Goal: Task Accomplishment & Management: Use online tool/utility

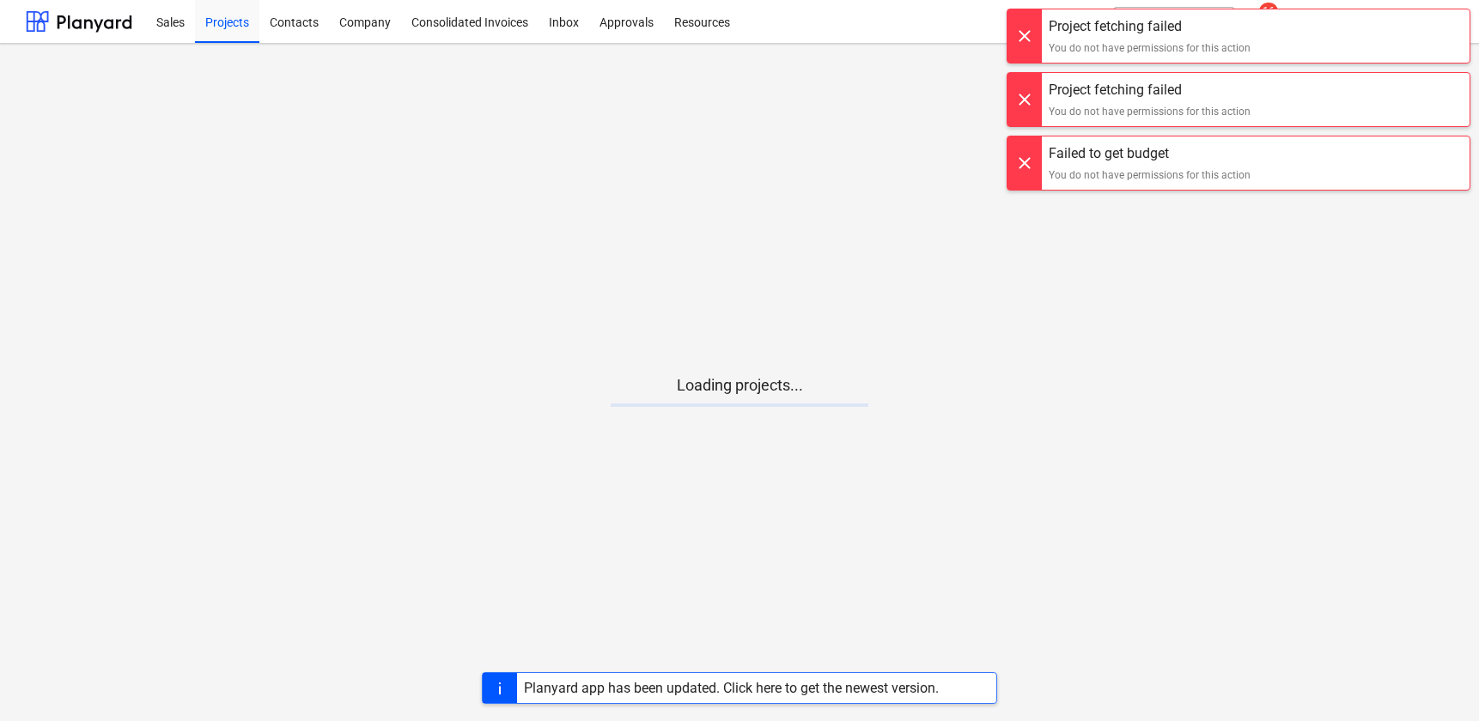
click at [1015, 25] on div at bounding box center [1024, 35] width 34 height 53
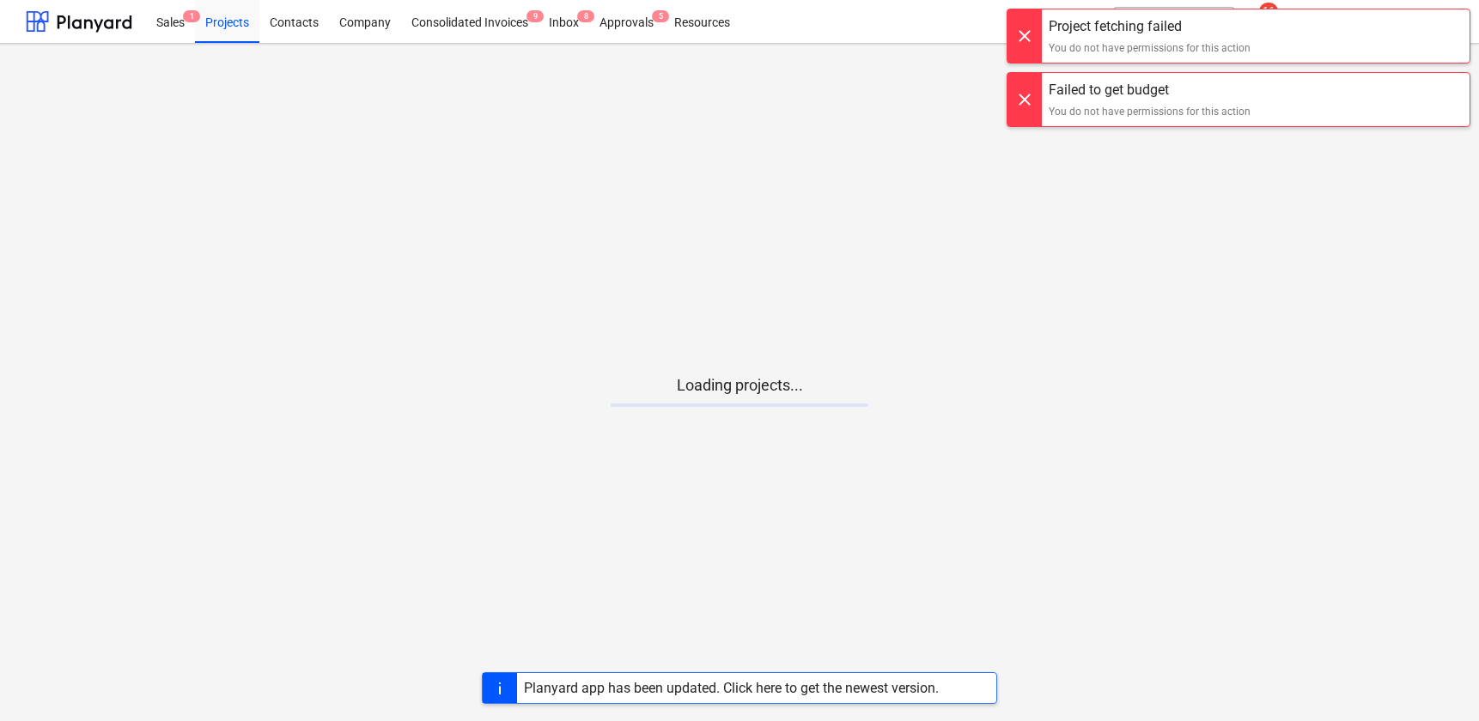
click at [1017, 61] on div at bounding box center [1024, 35] width 34 height 53
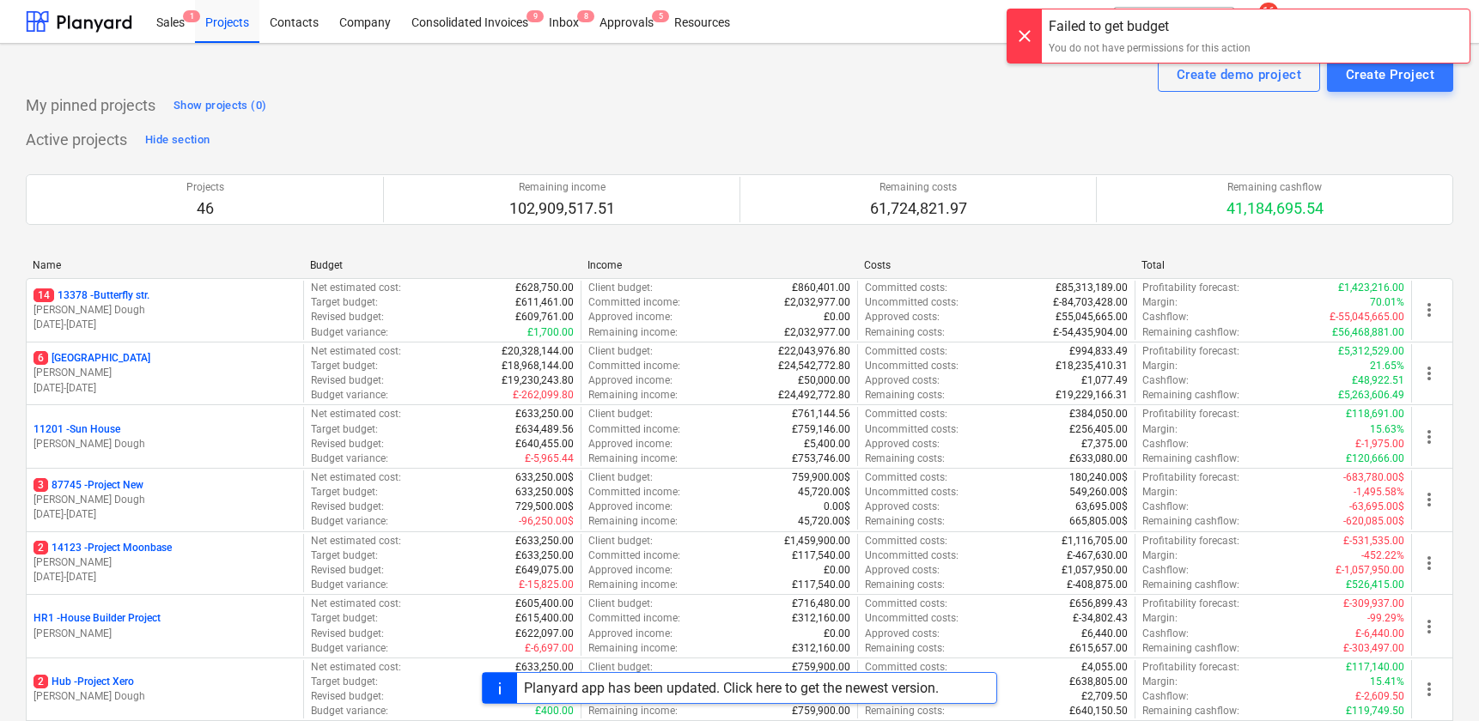
click at [1017, 54] on div at bounding box center [1024, 27] width 34 height 53
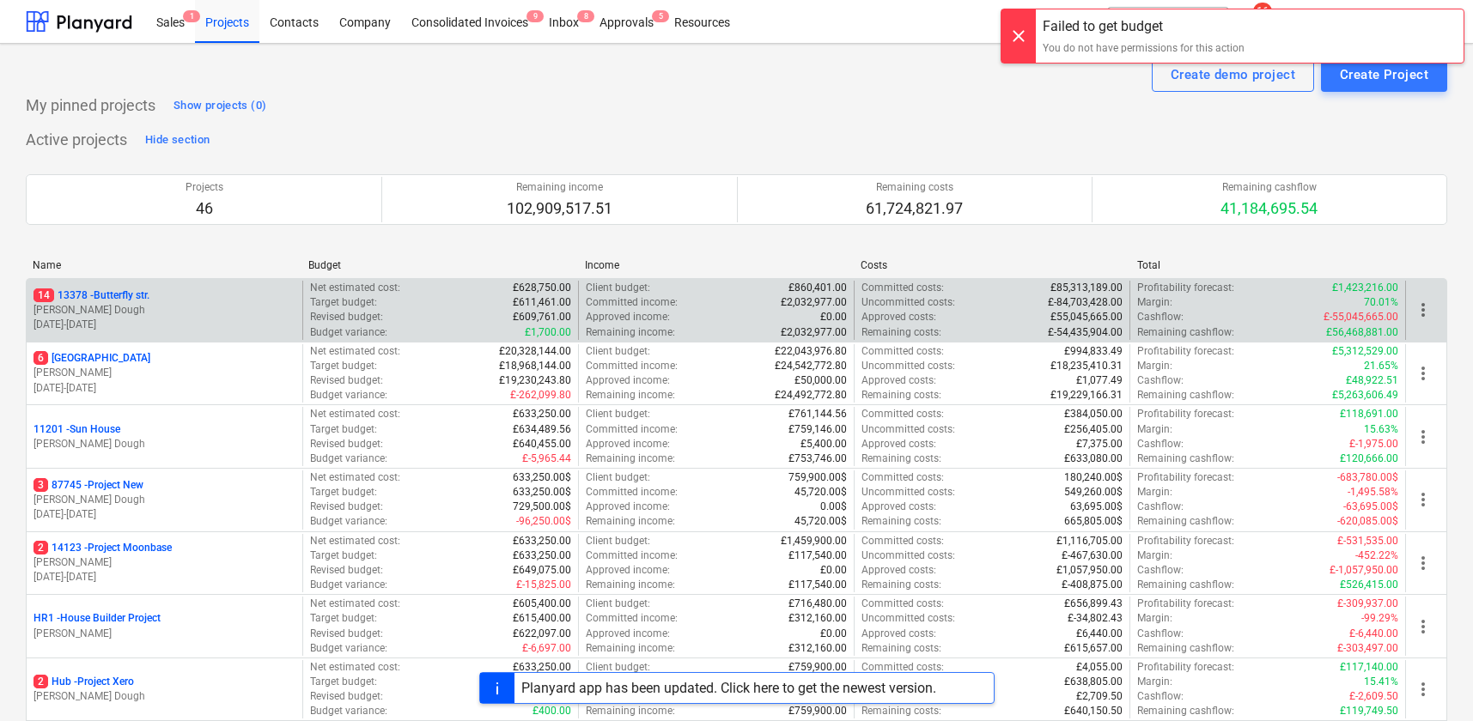
click at [198, 313] on p "[PERSON_NAME] Dough" at bounding box center [164, 310] width 262 height 15
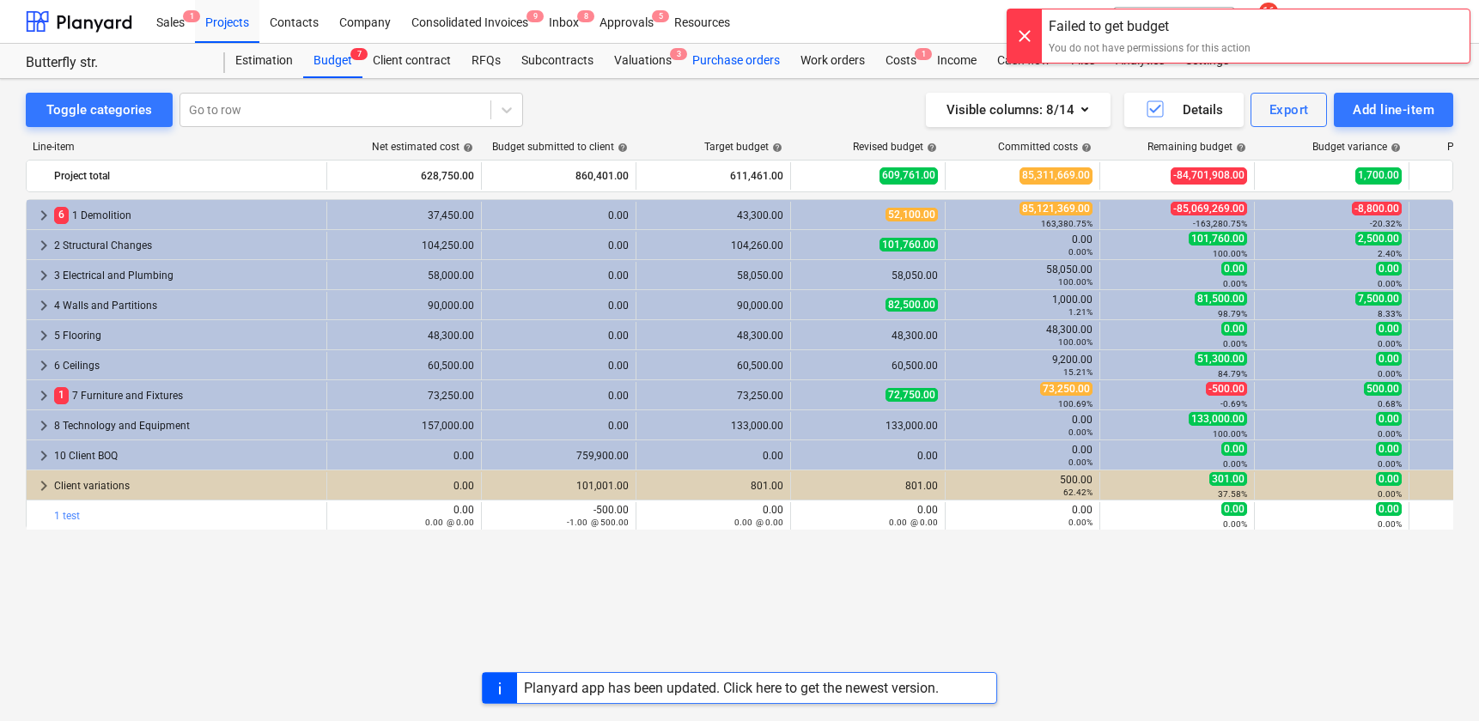
click at [720, 56] on div "Purchase orders" at bounding box center [736, 61] width 108 height 34
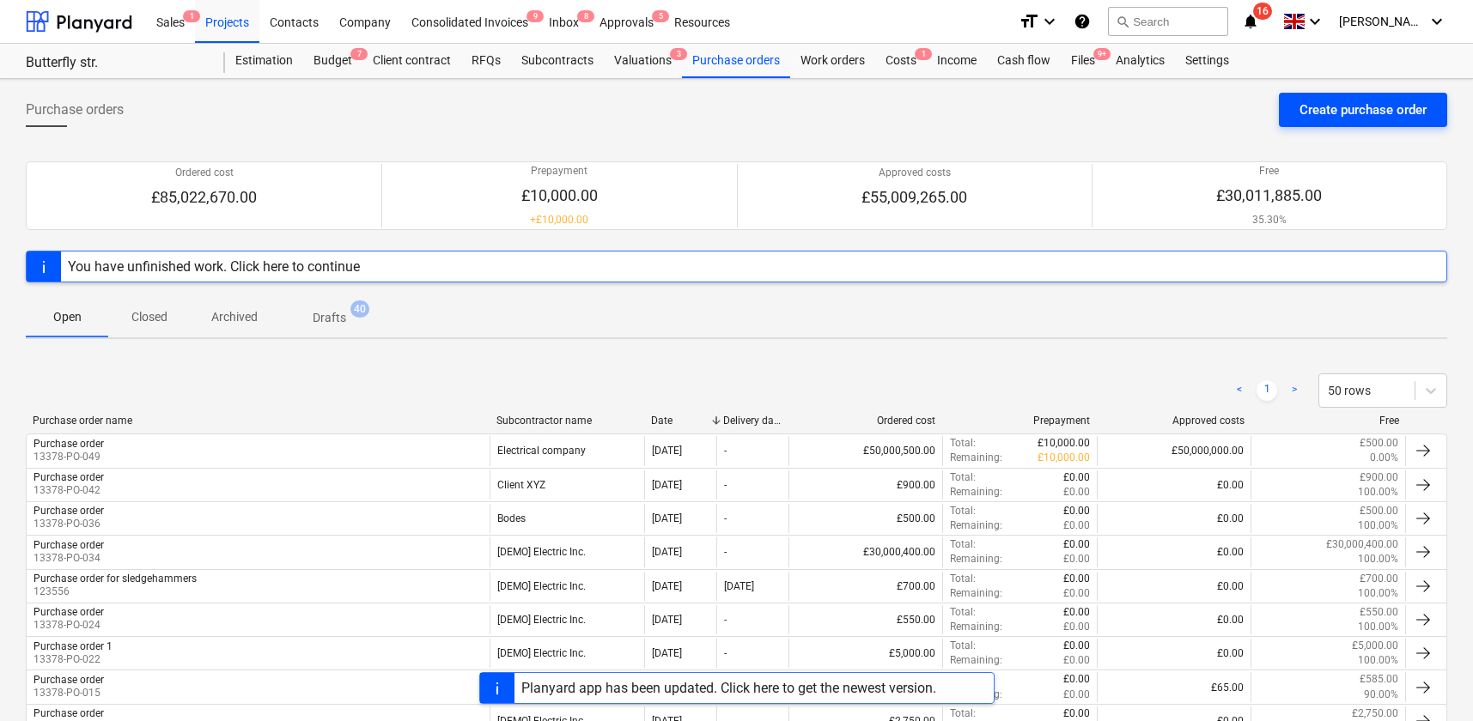
click at [1356, 93] on button "Create purchase order" at bounding box center [1363, 110] width 168 height 34
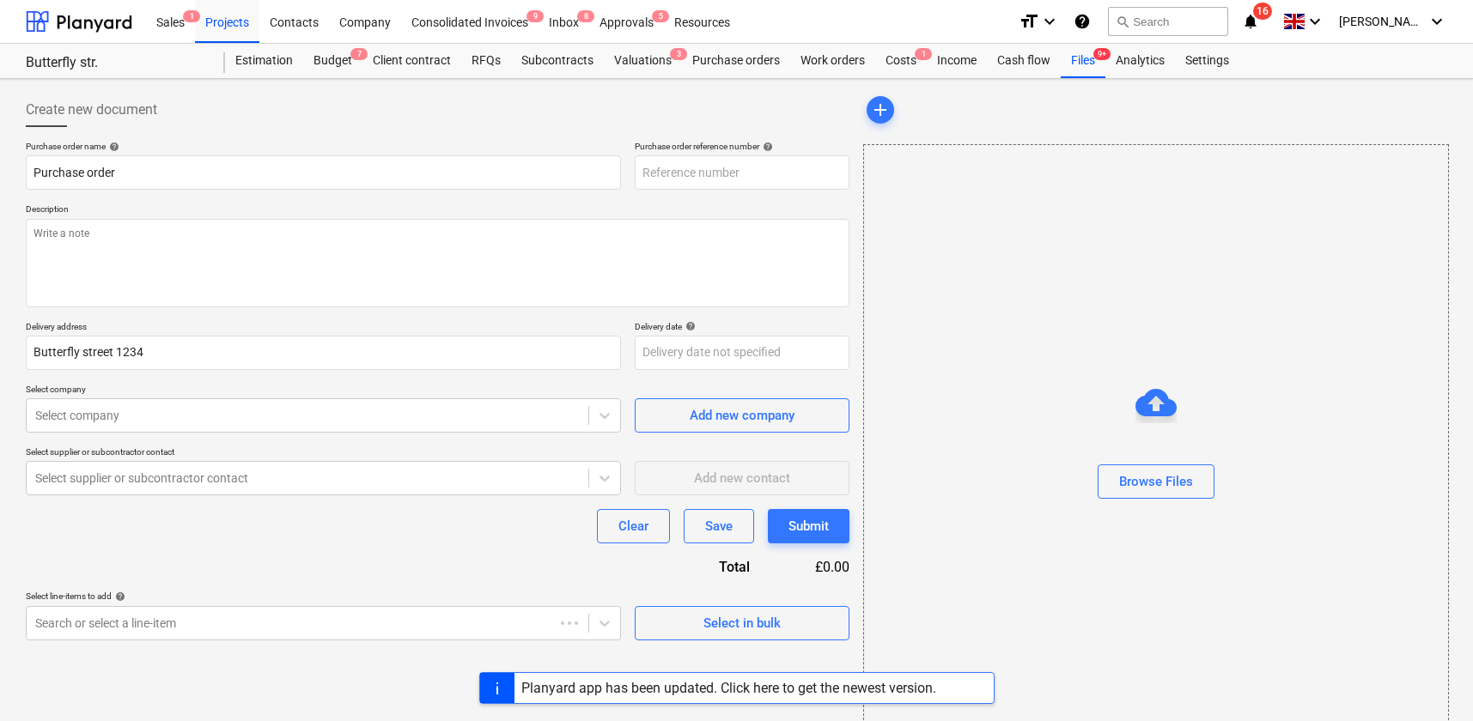
type textarea "x"
type input "13378-PO-092"
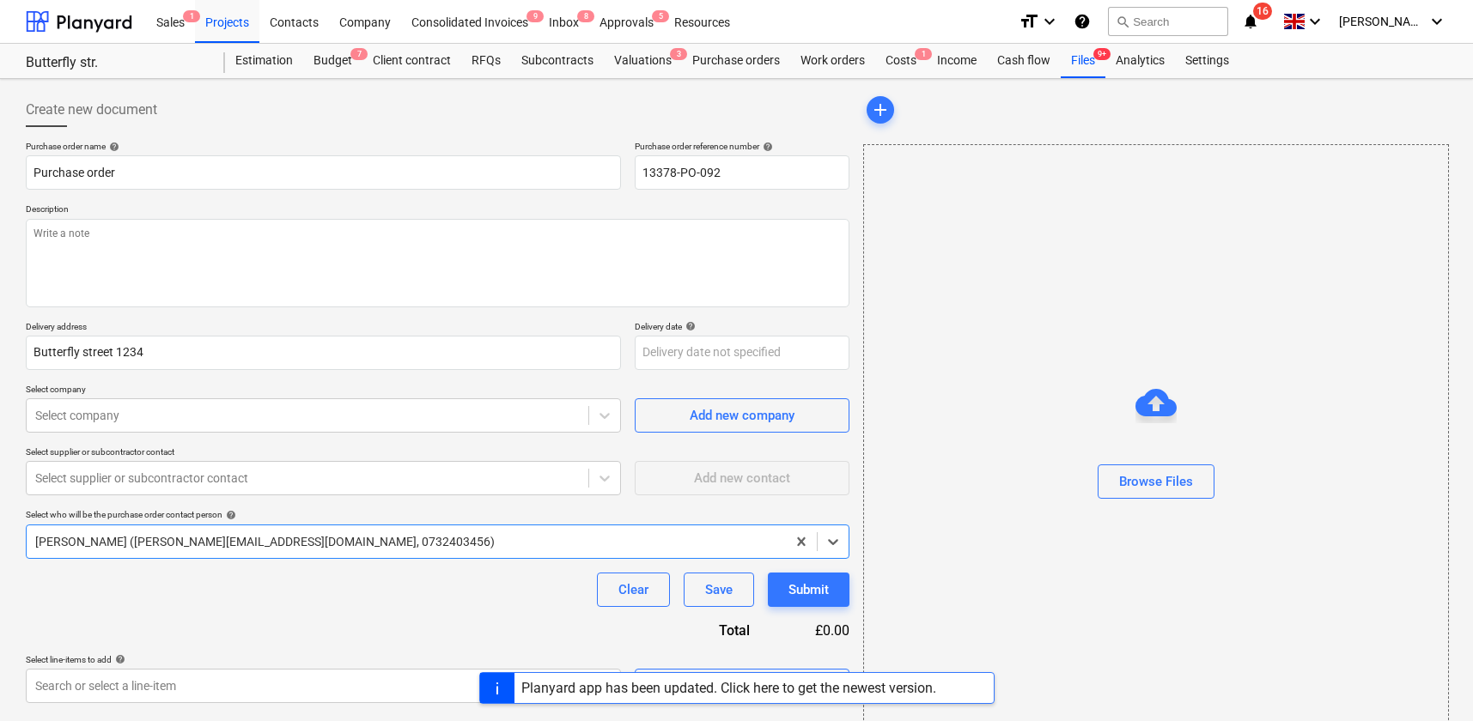
scroll to position [43, 0]
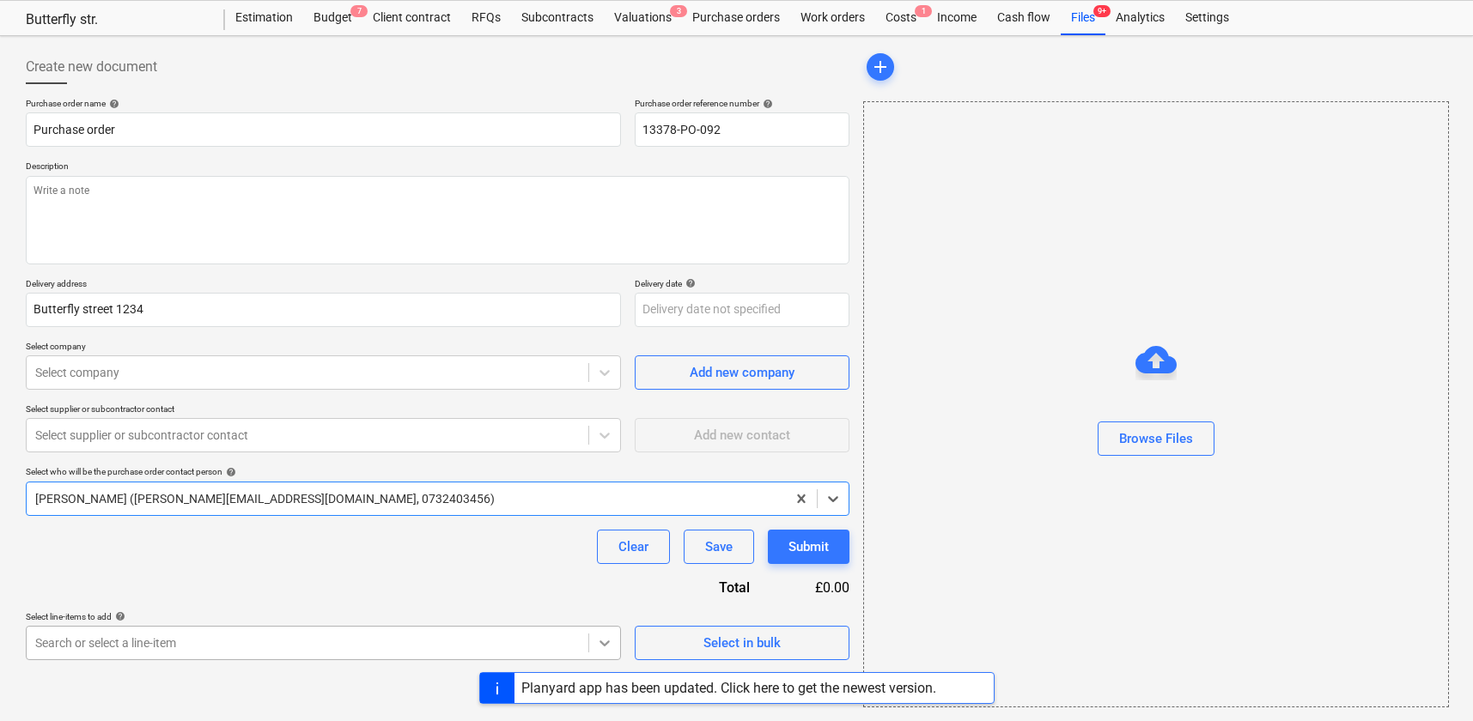
click at [616, 641] on body "Sales 1 Projects Contacts Company Consolidated Invoices 9 Inbox 8 Approvals 5 R…" at bounding box center [736, 317] width 1473 height 721
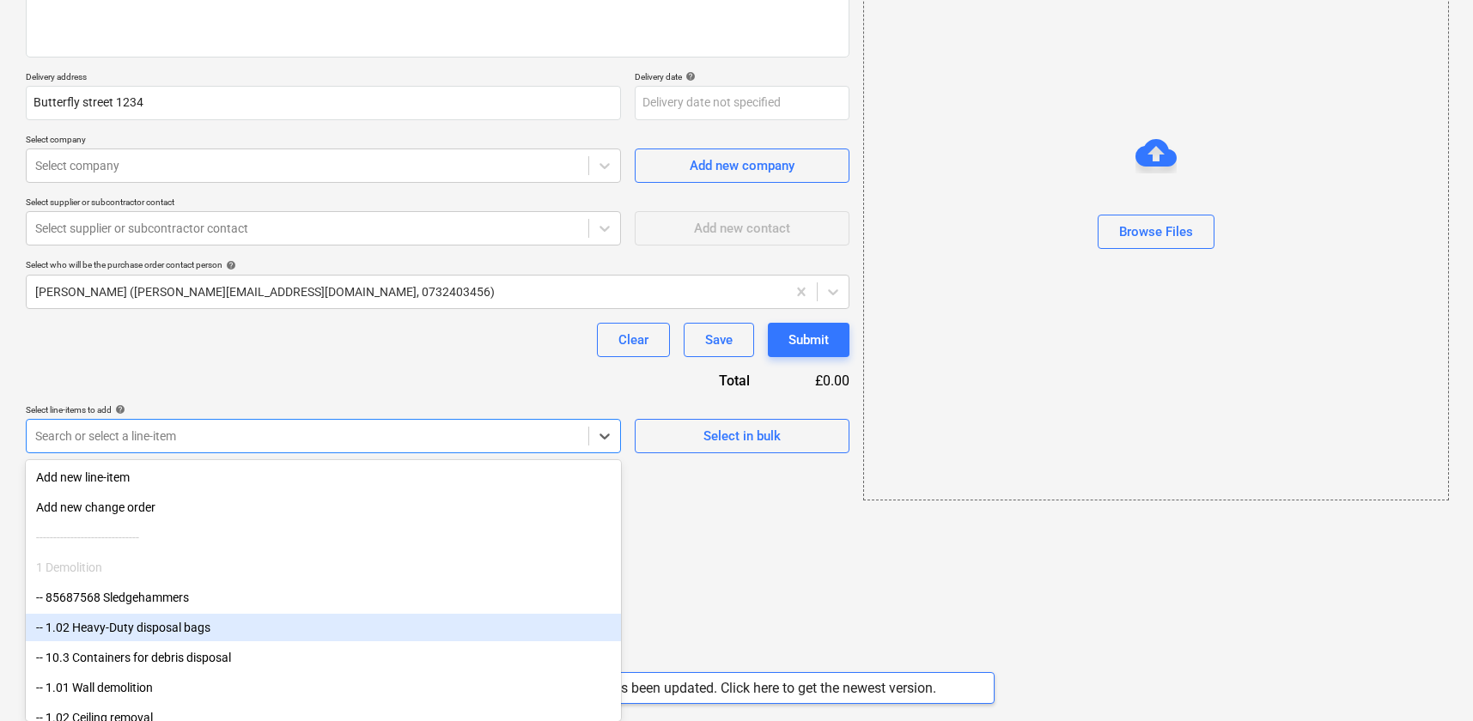
drag, startPoint x: 617, startPoint y: 641, endPoint x: 535, endPoint y: 643, distance: 81.6
click at [487, 634] on div "-- 1.02 Heavy-Duty disposal bags" at bounding box center [323, 627] width 595 height 27
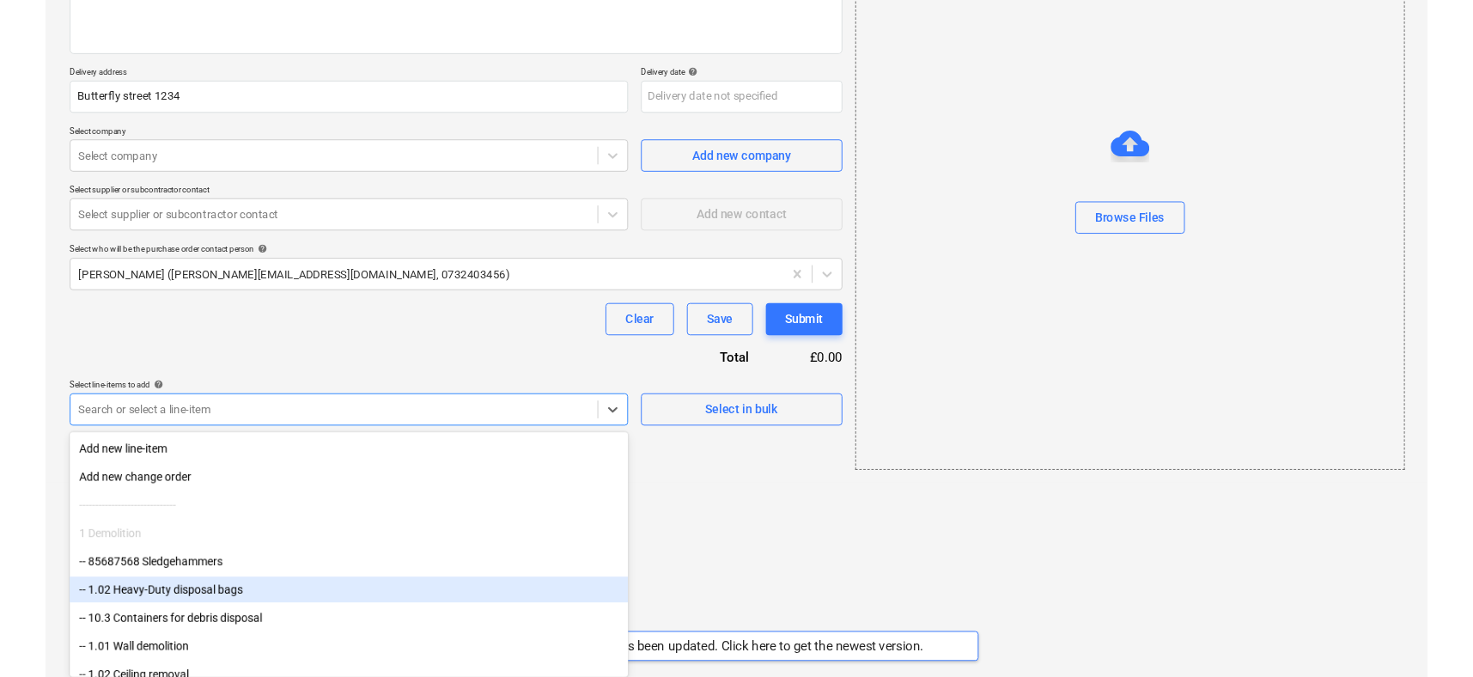
scroll to position [157, 0]
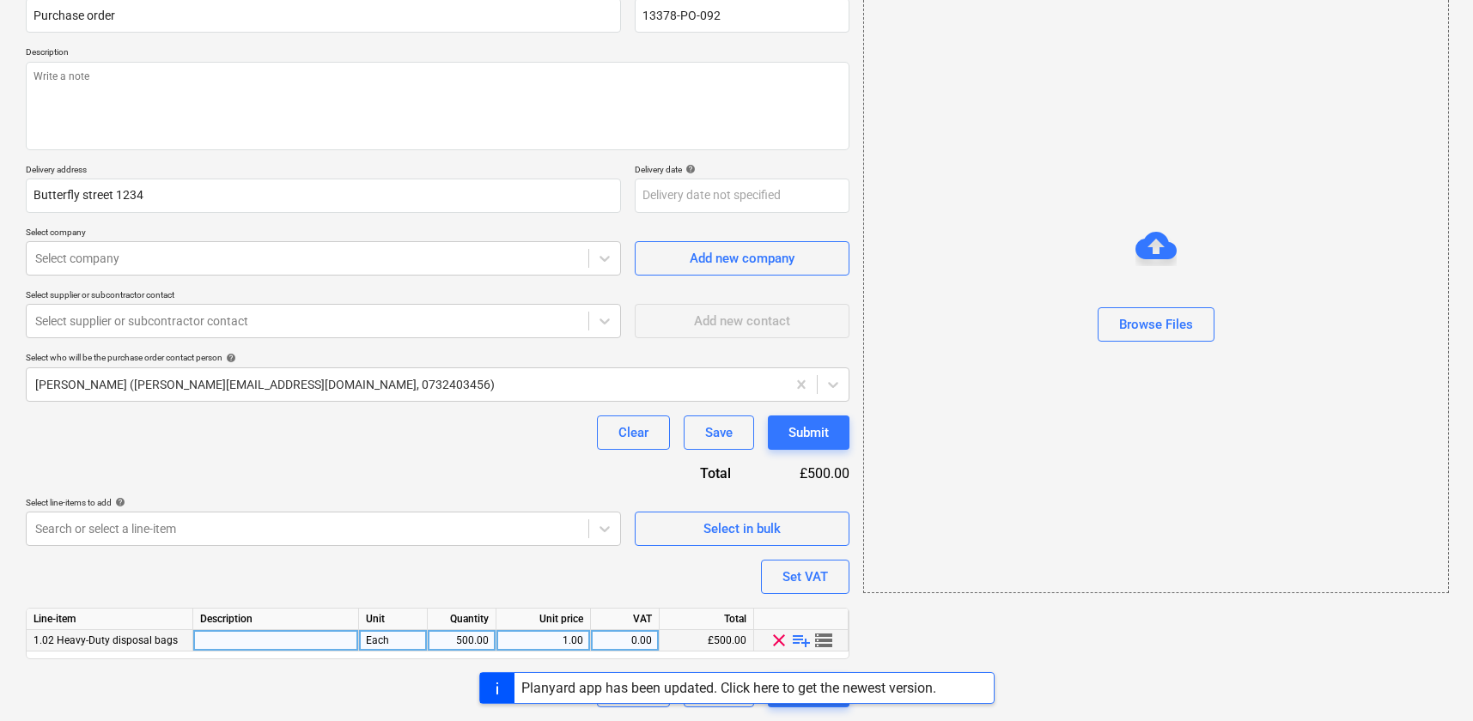
click at [820, 640] on span "storage" at bounding box center [823, 640] width 21 height 21
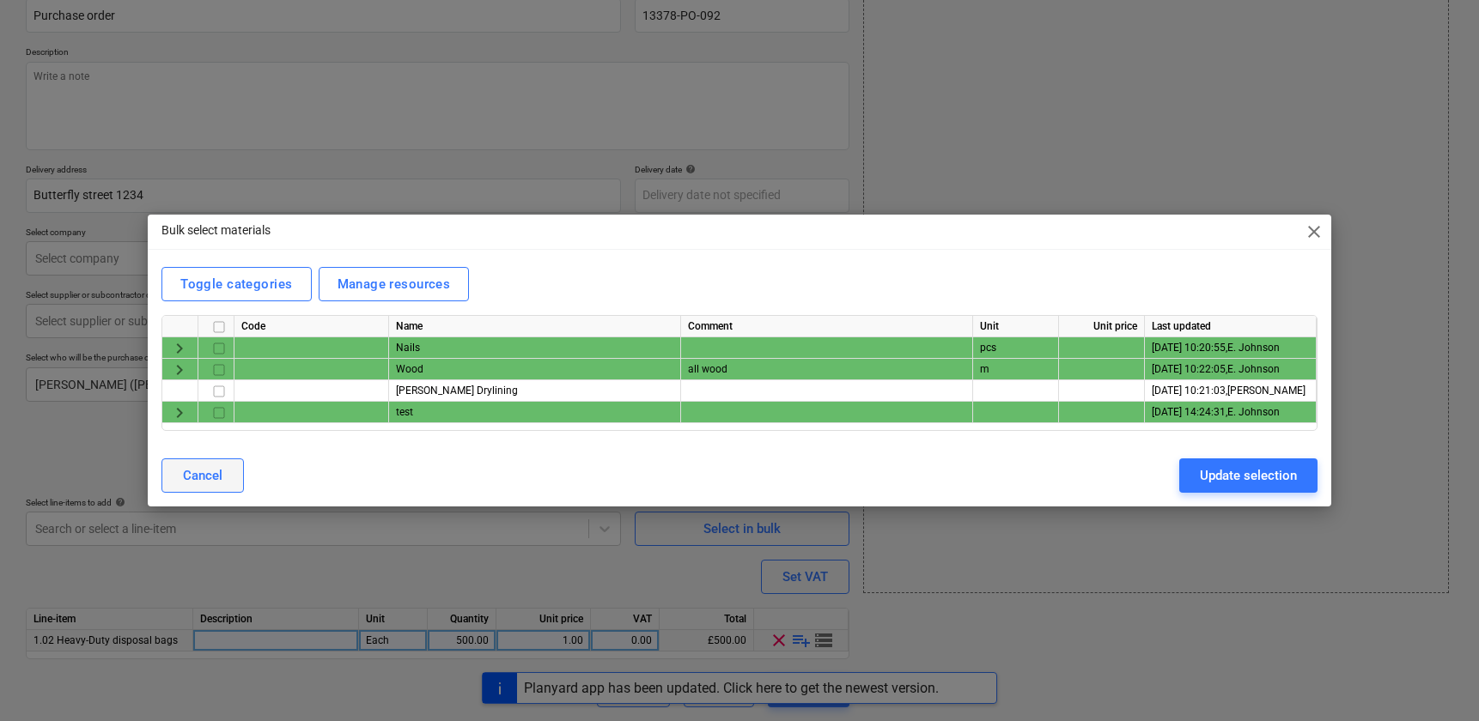
click at [216, 472] on div "Cancel" at bounding box center [203, 476] width 40 height 22
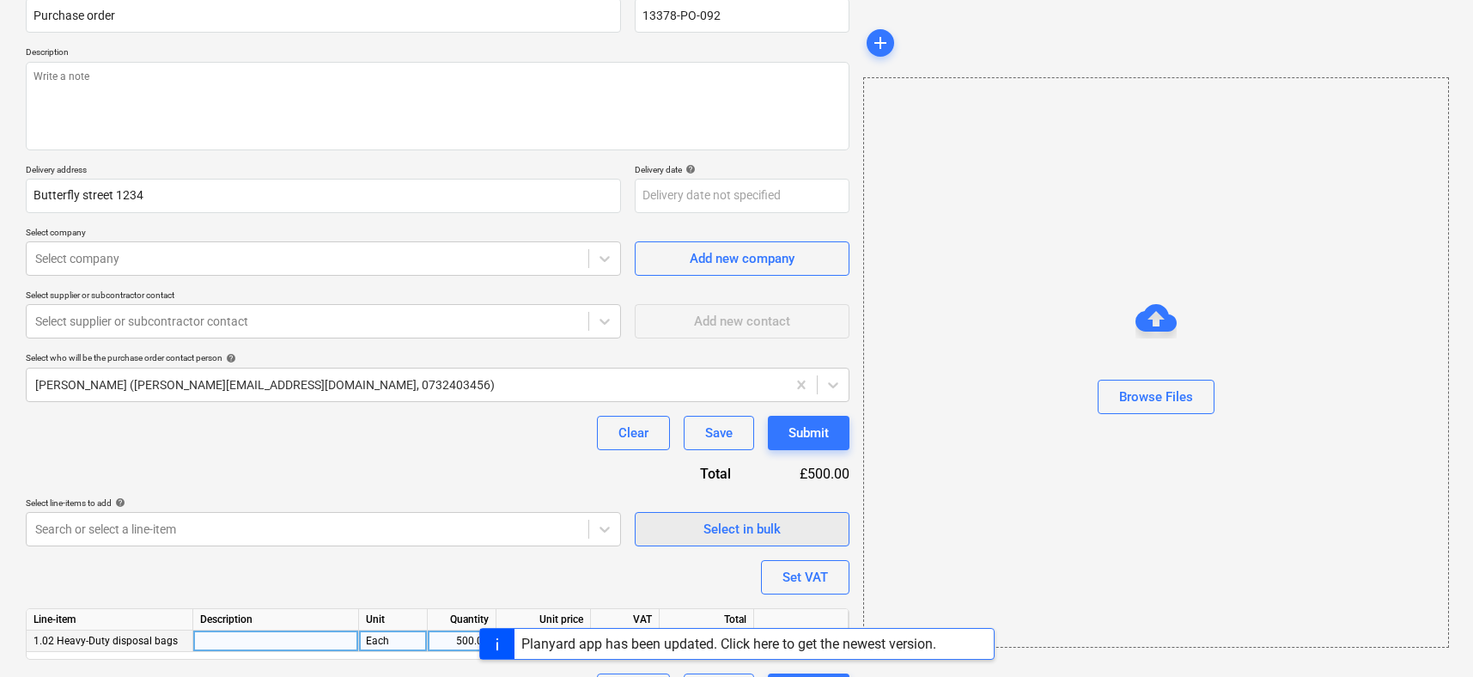
scroll to position [202, 0]
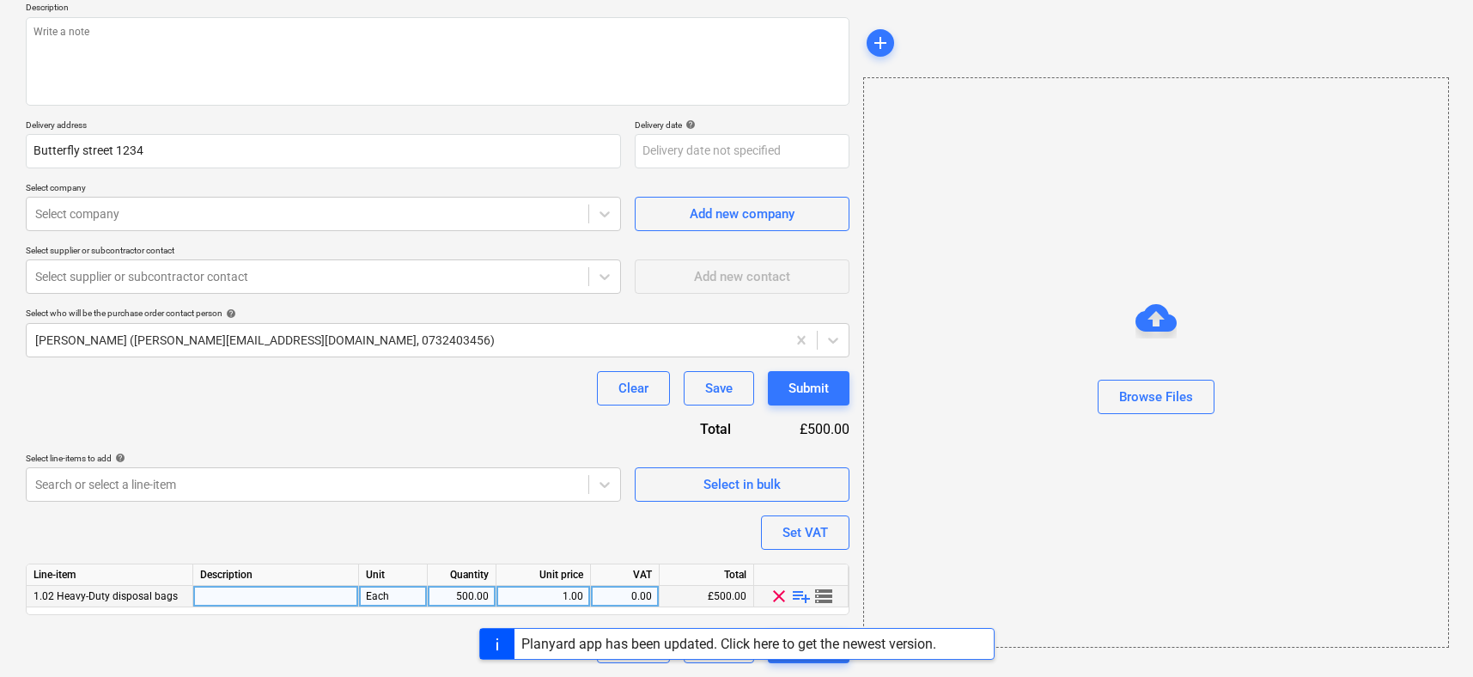
click at [825, 595] on span "storage" at bounding box center [823, 596] width 21 height 21
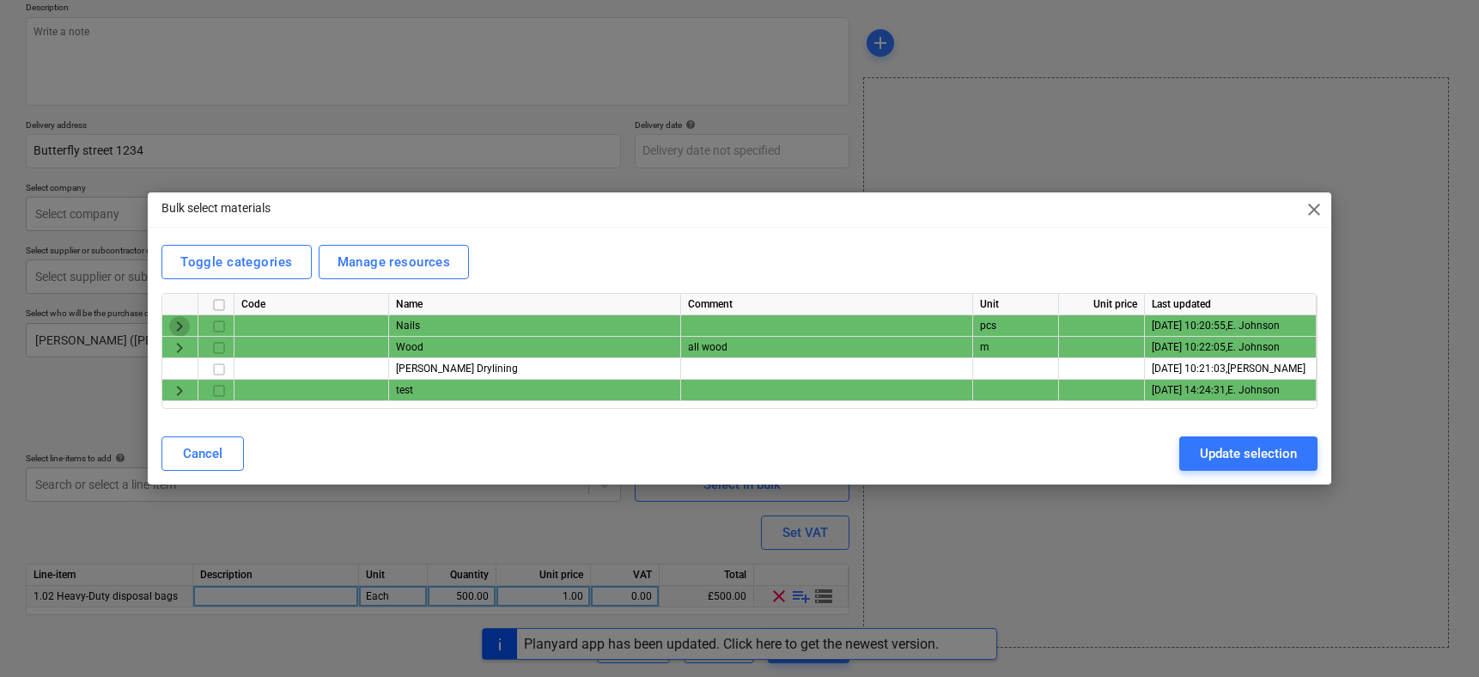
click at [178, 325] on span "keyboard_arrow_right" at bounding box center [179, 326] width 21 height 21
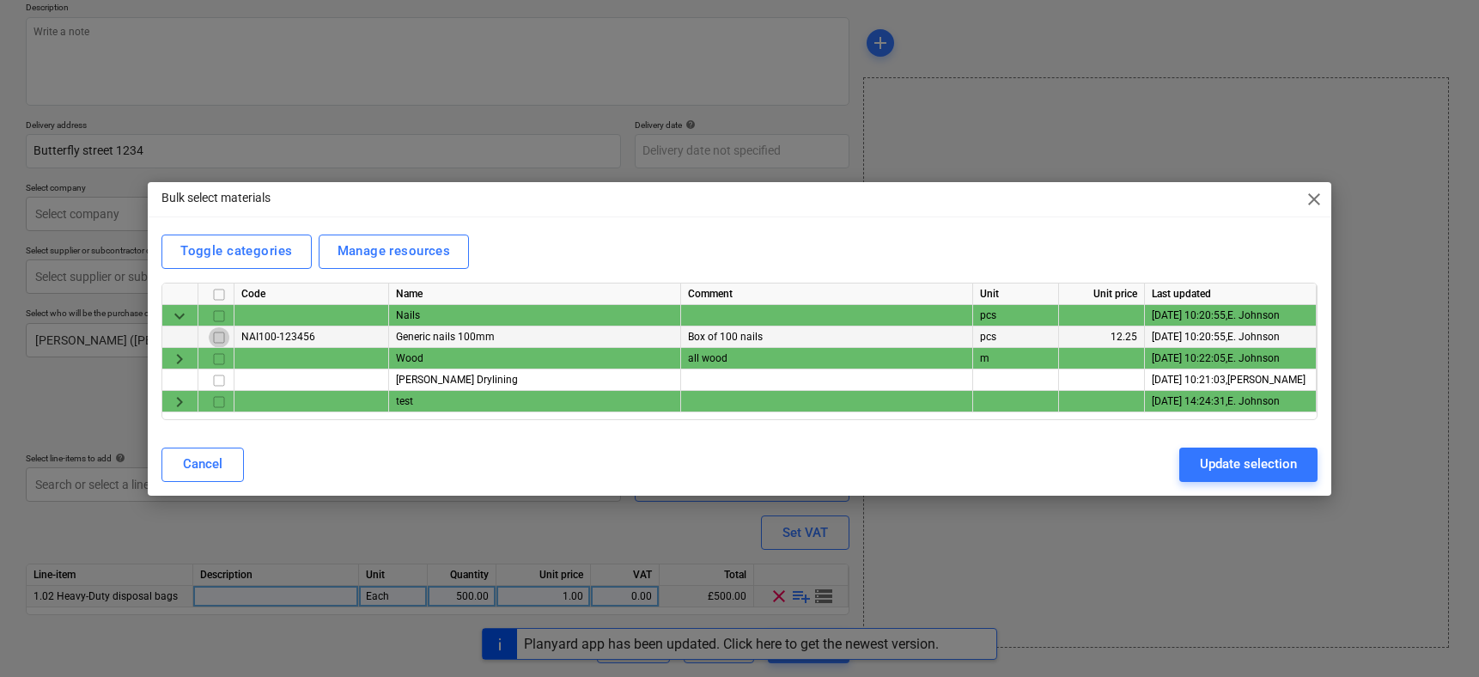
click at [219, 337] on input "checkbox" at bounding box center [219, 336] width 21 height 21
click at [1245, 453] on div "Update selection" at bounding box center [1248, 464] width 97 height 22
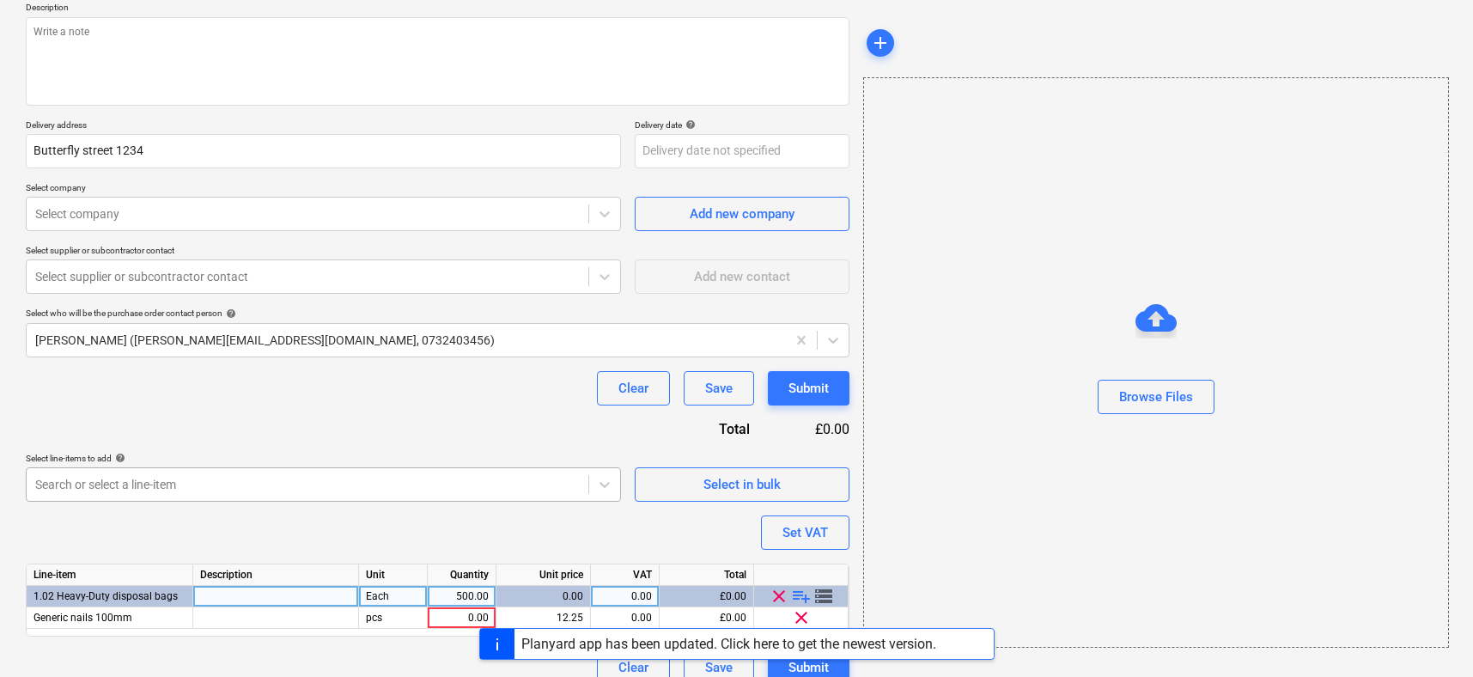
scroll to position [223, 0]
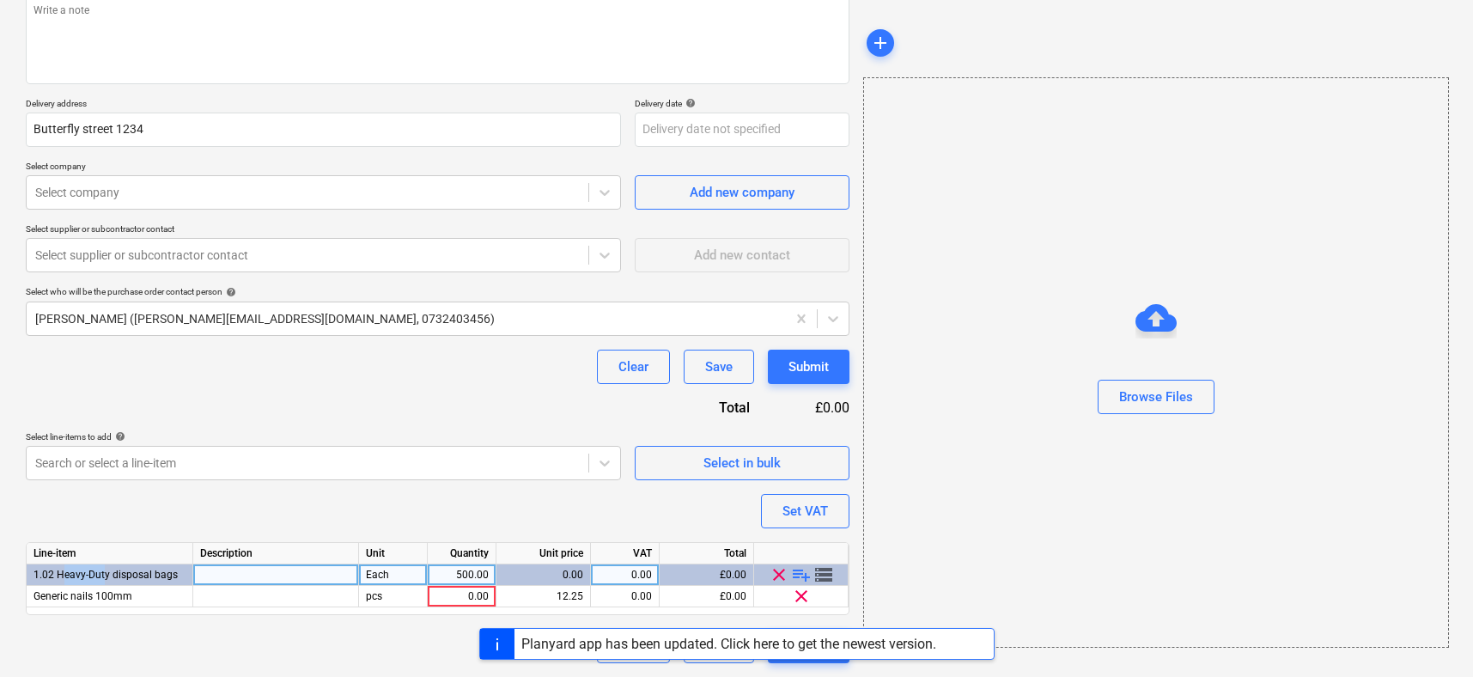
drag, startPoint x: 103, startPoint y: 575, endPoint x: 59, endPoint y: 572, distance: 43.9
click at [59, 572] on span "1.02 Heavy-Duty disposal bags" at bounding box center [105, 574] width 144 height 12
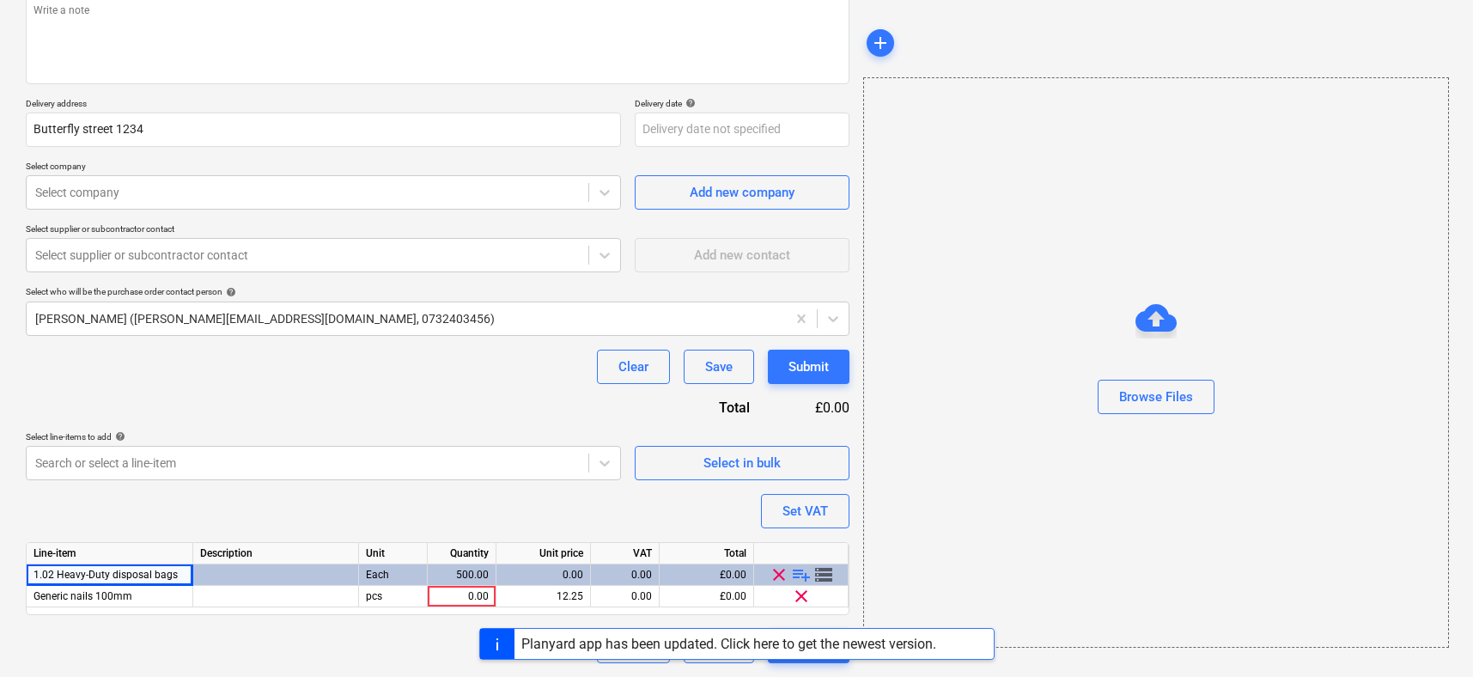
scroll to position [179, 0]
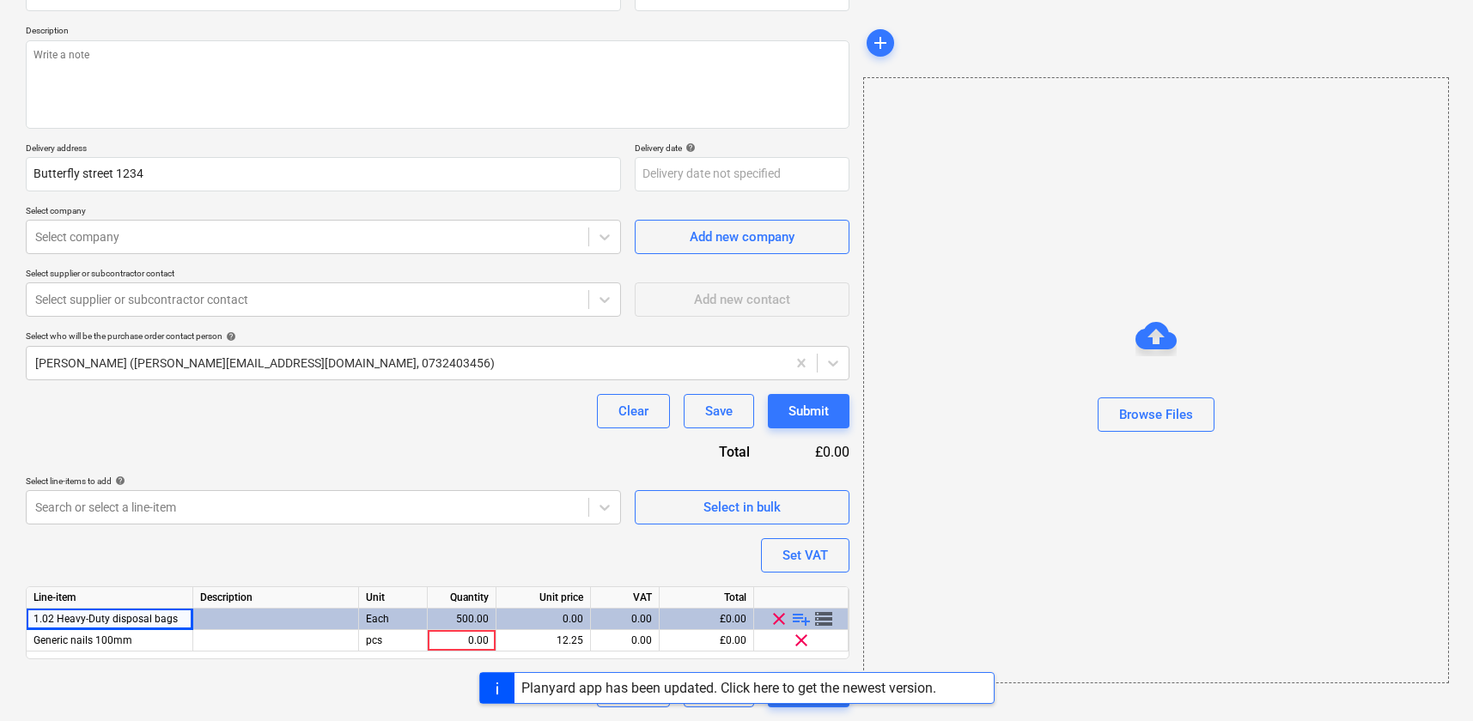
click at [569, 266] on div "Purchase order name help Purchase order Purchase order reference number help 13…" at bounding box center [437, 334] width 823 height 745
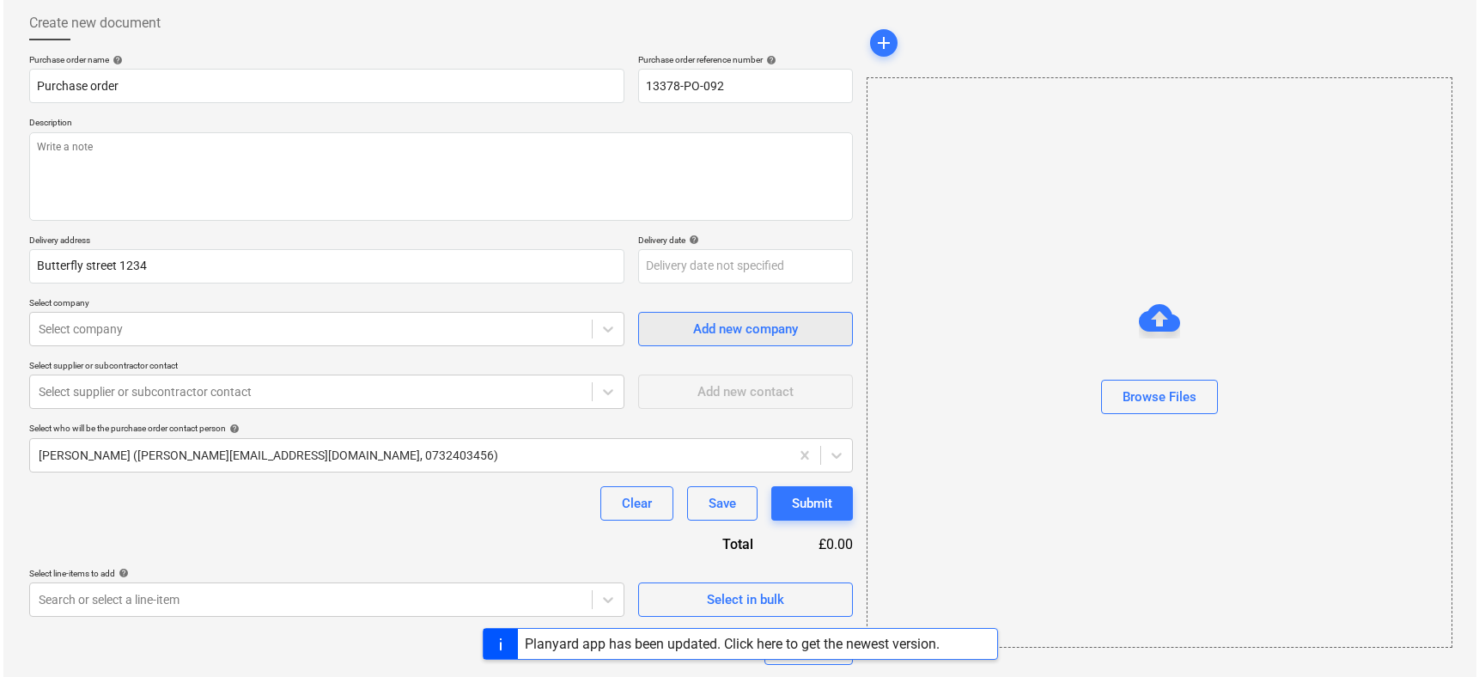
scroll to position [0, 0]
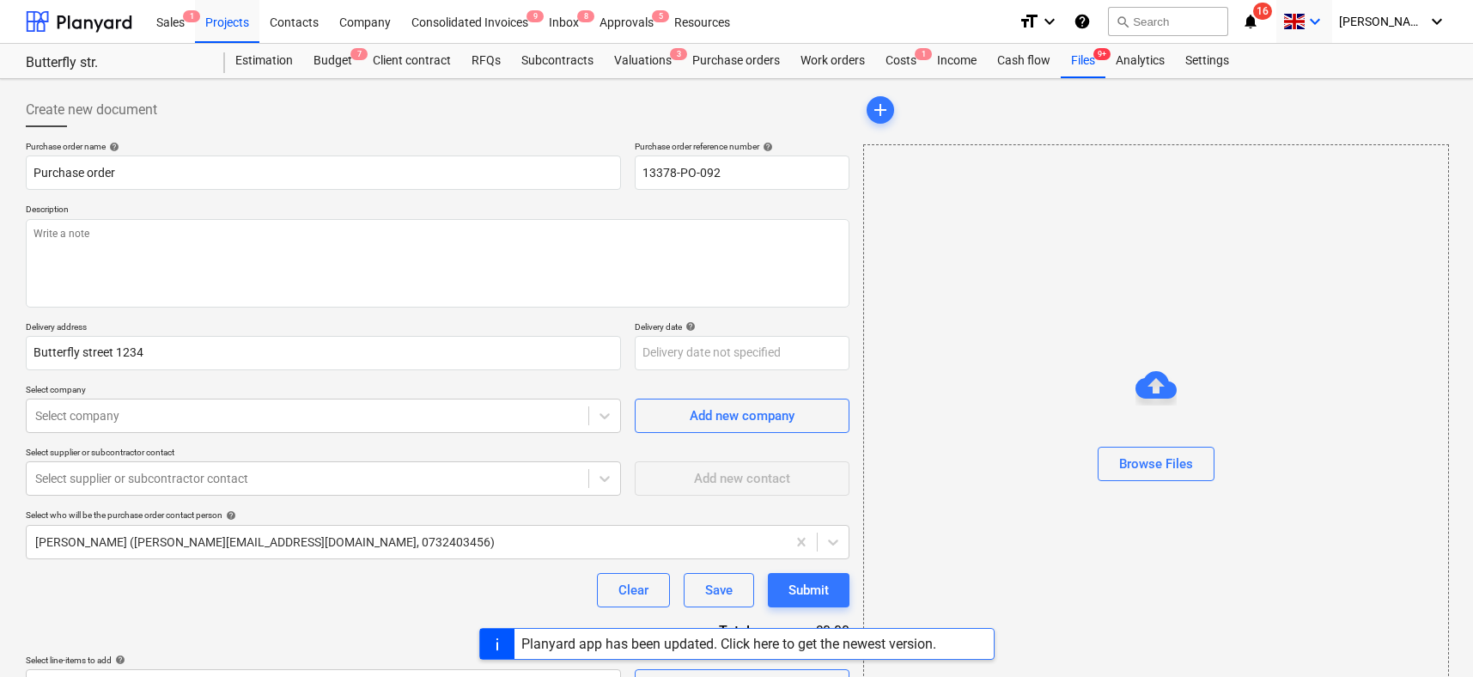
click at [1325, 8] on div "keyboard_arrow_down" at bounding box center [1304, 21] width 42 height 43
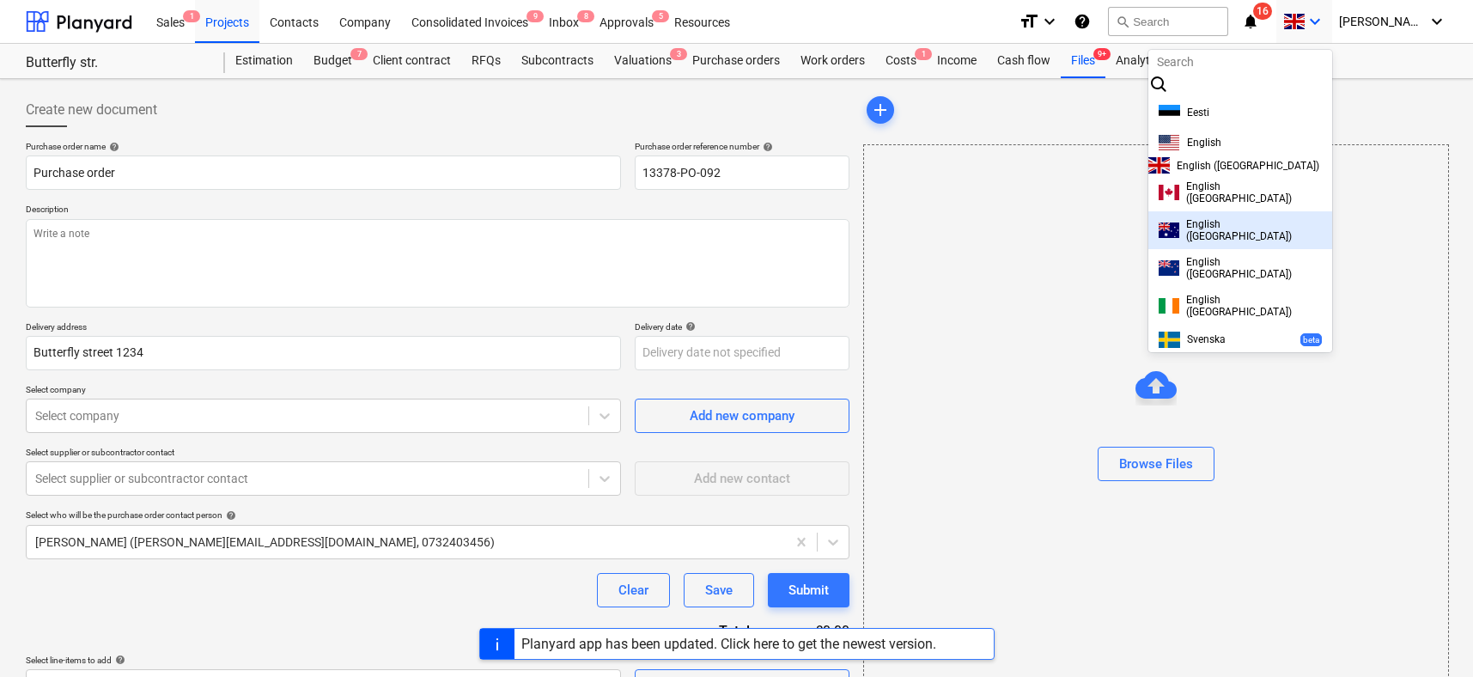
click at [1229, 238] on span "English ([GEOGRAPHIC_DATA])" at bounding box center [1254, 230] width 136 height 24
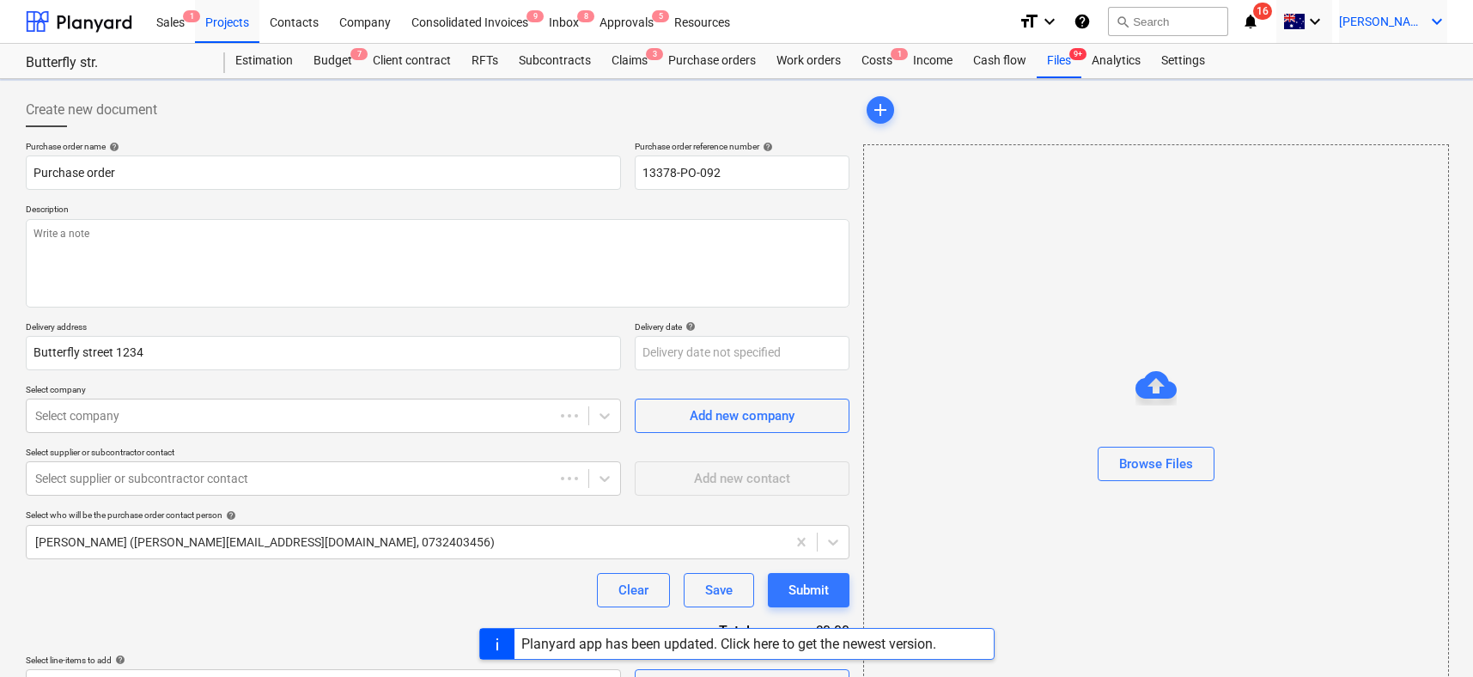
type textarea "x"
click at [1426, 21] on icon "keyboard_arrow_down" at bounding box center [1436, 21] width 21 height 21
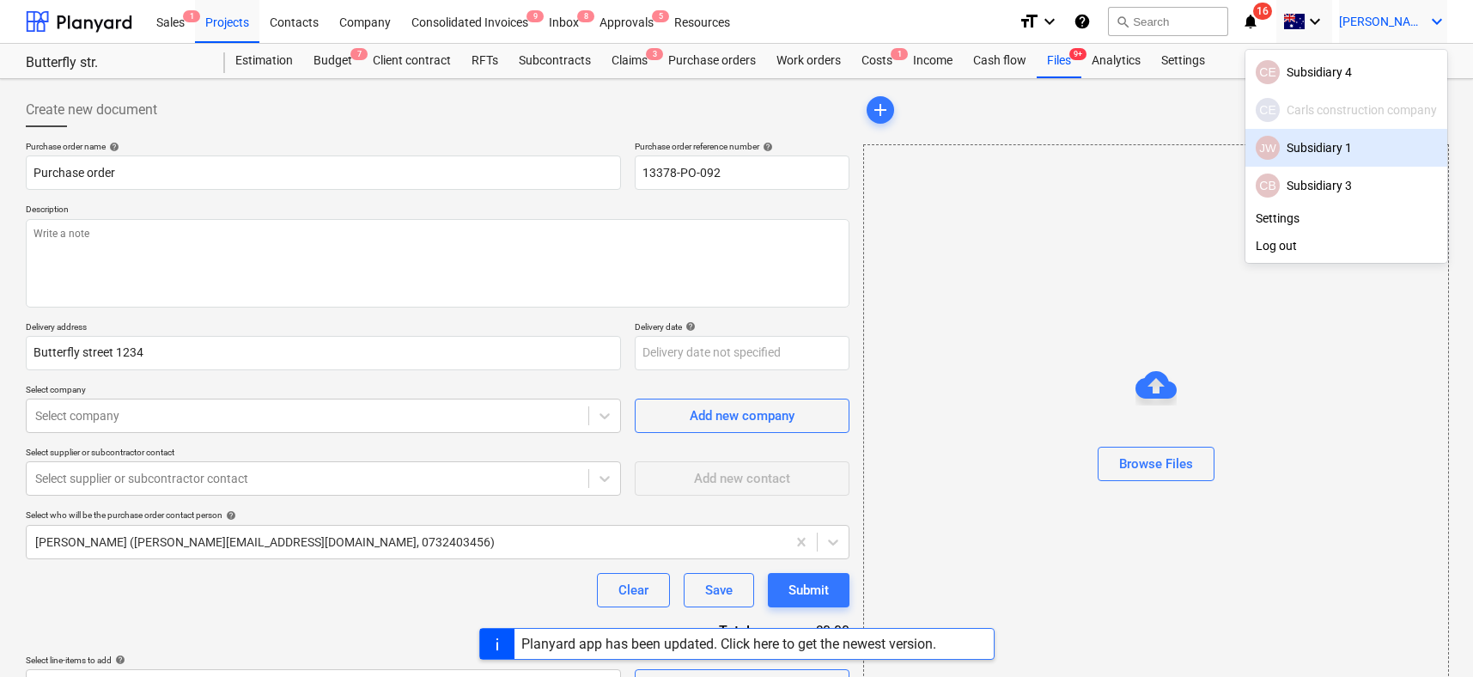
click at [1323, 142] on div "JW Subsidiary 1" at bounding box center [1345, 148] width 181 height 24
